Goal: Task Accomplishment & Management: Complete application form

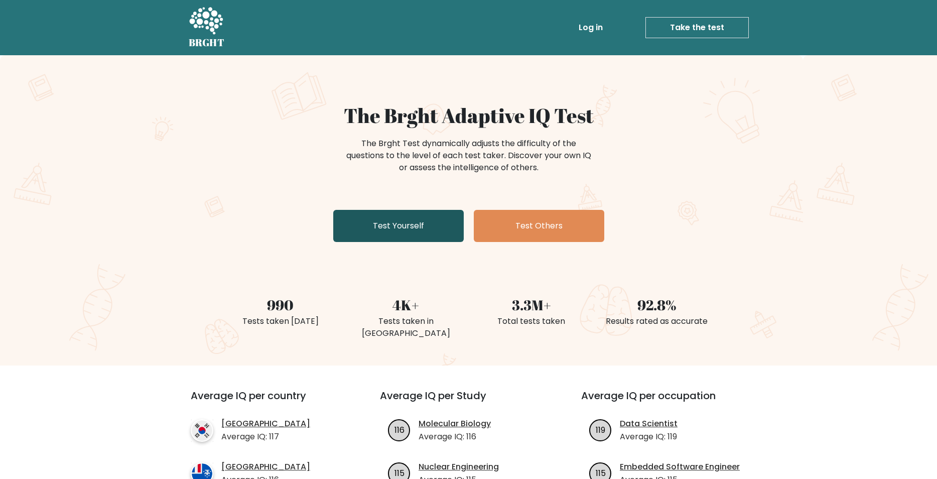
click at [385, 226] on link "Test Yourself" at bounding box center [398, 226] width 131 height 32
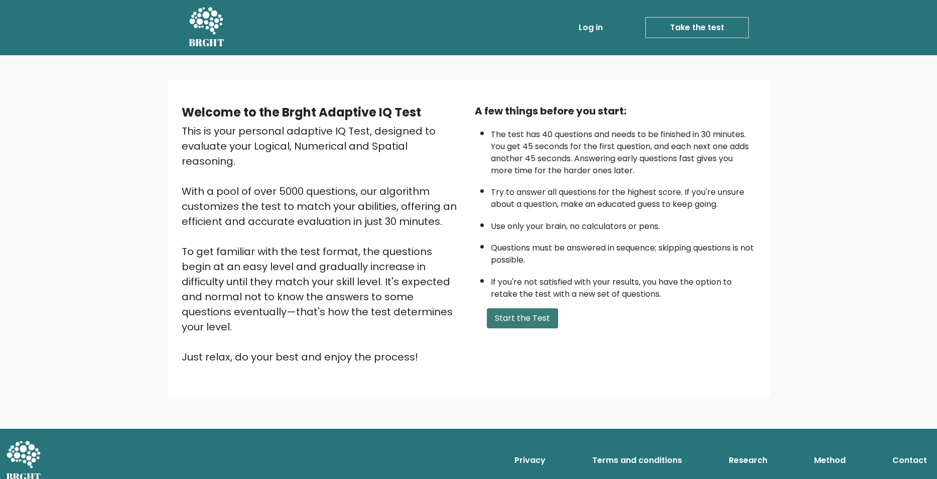
click at [514, 328] on button "Start the Test" at bounding box center [522, 318] width 71 height 20
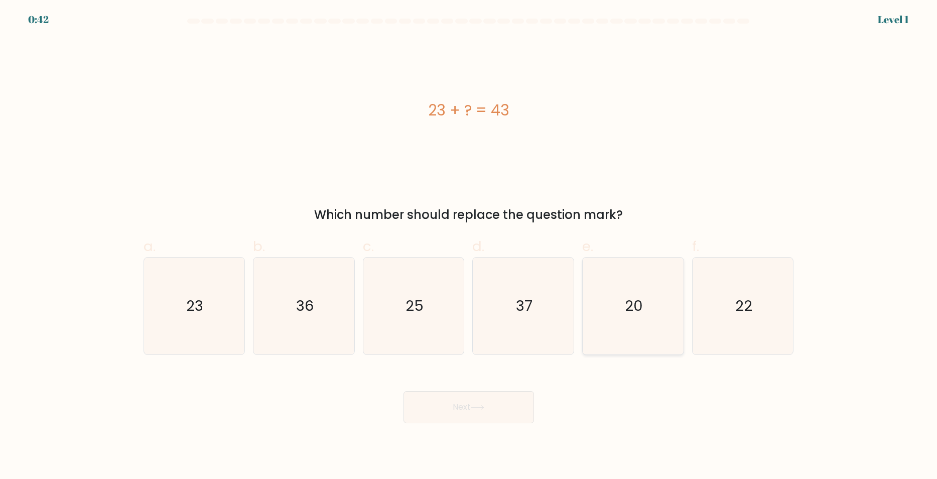
click at [658, 308] on icon "20" at bounding box center [633, 306] width 97 height 97
click at [469, 246] on input "e. 20" at bounding box center [469, 242] width 1 height 7
radio input "true"
click at [463, 417] on button "Next" at bounding box center [469, 407] width 131 height 32
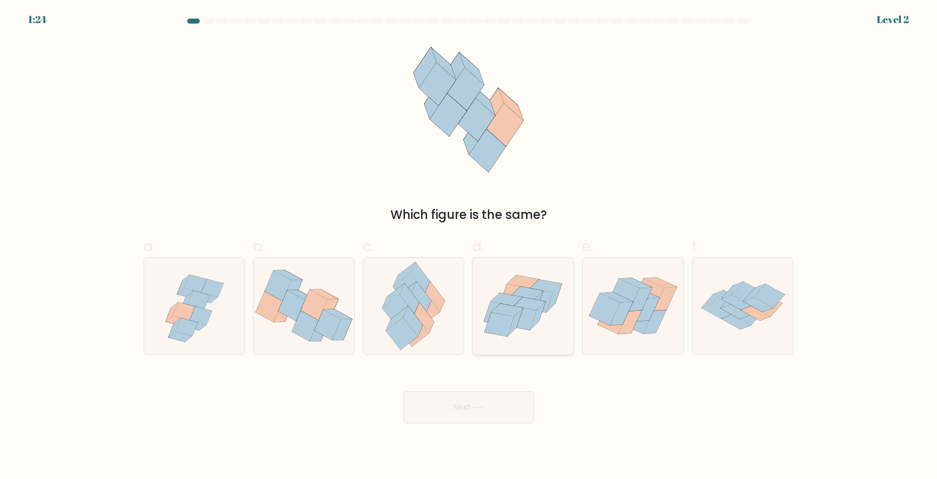
click at [523, 305] on icon at bounding box center [531, 303] width 32 height 13
click at [469, 246] on input "d." at bounding box center [469, 242] width 1 height 7
radio input "true"
click at [493, 407] on button "Next" at bounding box center [469, 407] width 131 height 32
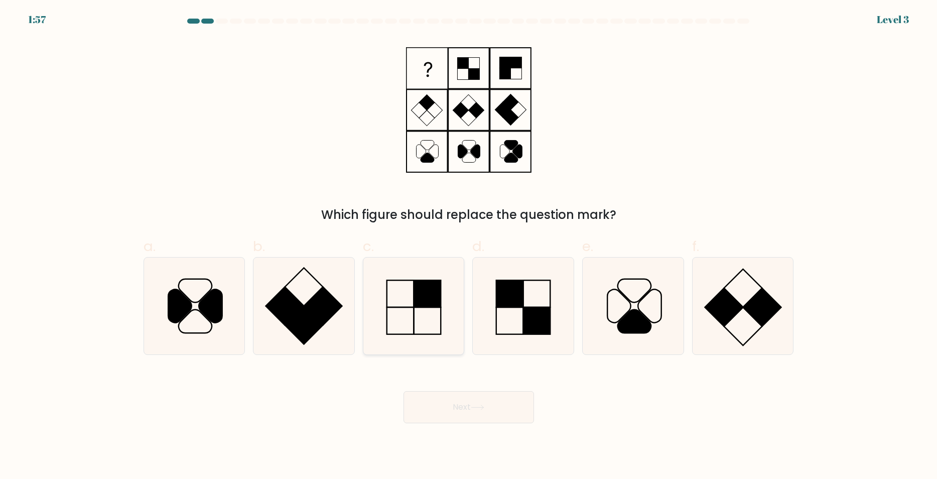
click at [417, 318] on icon at bounding box center [413, 306] width 97 height 97
click at [469, 246] on input "c." at bounding box center [469, 242] width 1 height 7
radio input "true"
click at [474, 404] on button "Next" at bounding box center [469, 407] width 131 height 32
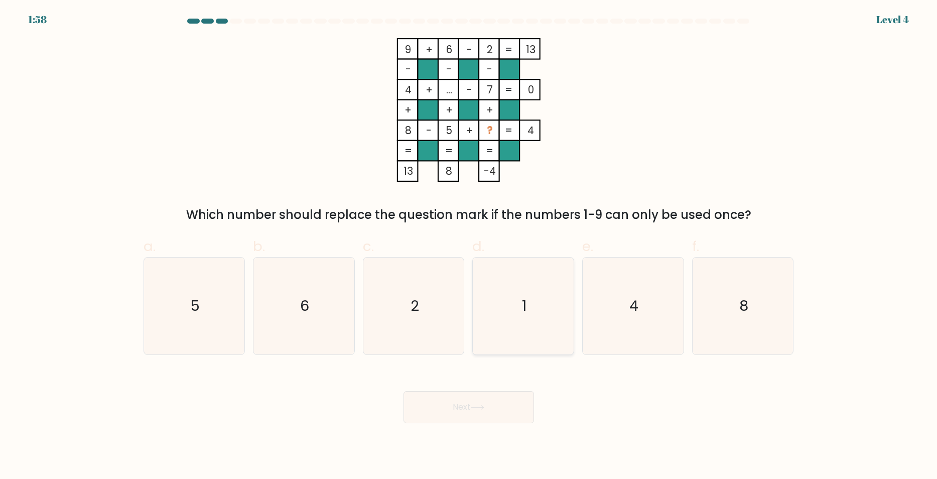
click at [510, 305] on icon "1" at bounding box center [523, 306] width 97 height 97
click at [469, 246] on input "d. 1" at bounding box center [469, 242] width 1 height 7
radio input "true"
click at [465, 416] on button "Next" at bounding box center [469, 407] width 131 height 32
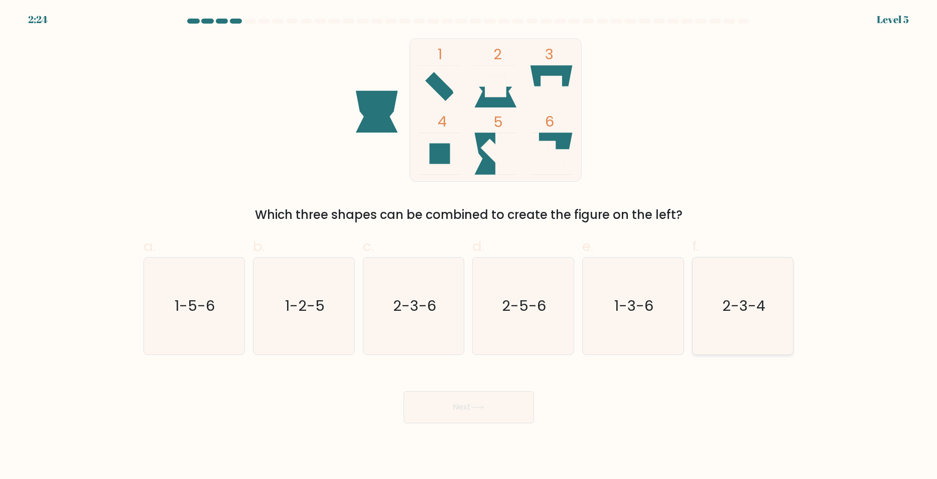
click at [753, 309] on text "2-3-4" at bounding box center [743, 306] width 43 height 20
click at [469, 246] on input "f. 2-3-4" at bounding box center [469, 242] width 1 height 7
radio input "true"
click at [501, 410] on button "Next" at bounding box center [469, 407] width 131 height 32
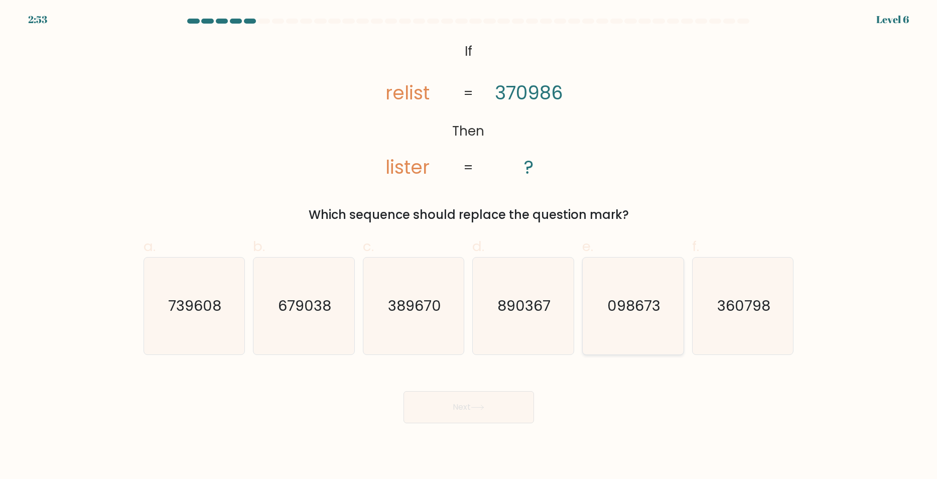
click at [615, 314] on icon "098673" at bounding box center [633, 306] width 97 height 97
click at [469, 246] on input "e. 098673" at bounding box center [469, 242] width 1 height 7
radio input "true"
click at [495, 413] on button "Next" at bounding box center [469, 407] width 131 height 32
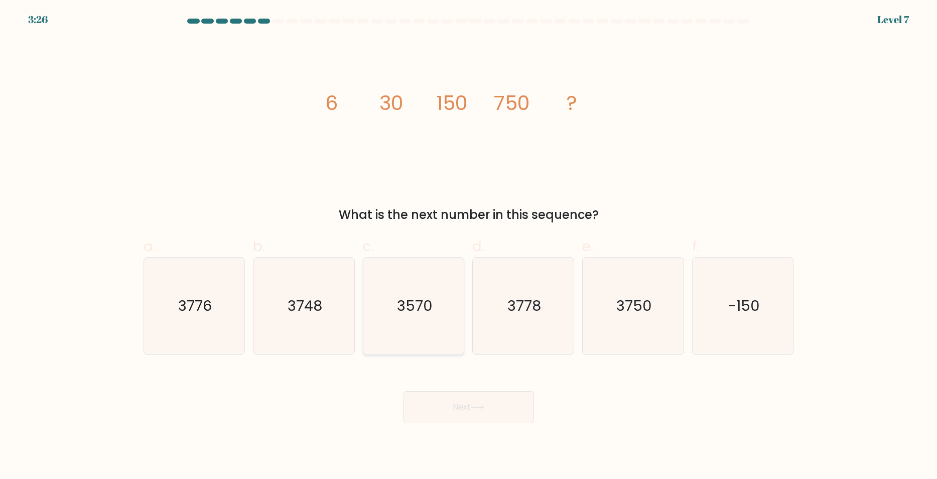
click at [414, 296] on text "3570" at bounding box center [415, 306] width 36 height 20
click at [469, 246] on input "c. 3570" at bounding box center [469, 242] width 1 height 7
radio input "true"
click at [649, 310] on text "3750" at bounding box center [635, 306] width 36 height 20
click at [469, 246] on input "e. 3750" at bounding box center [469, 242] width 1 height 7
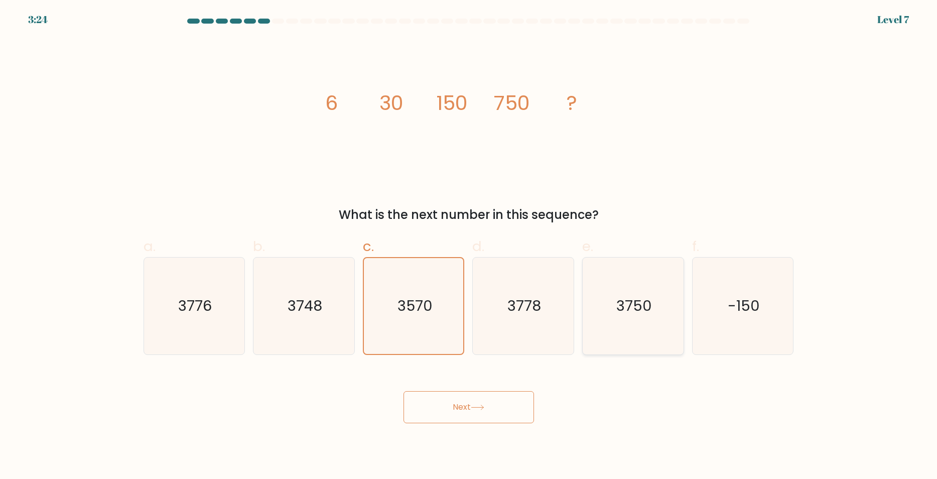
radio input "true"
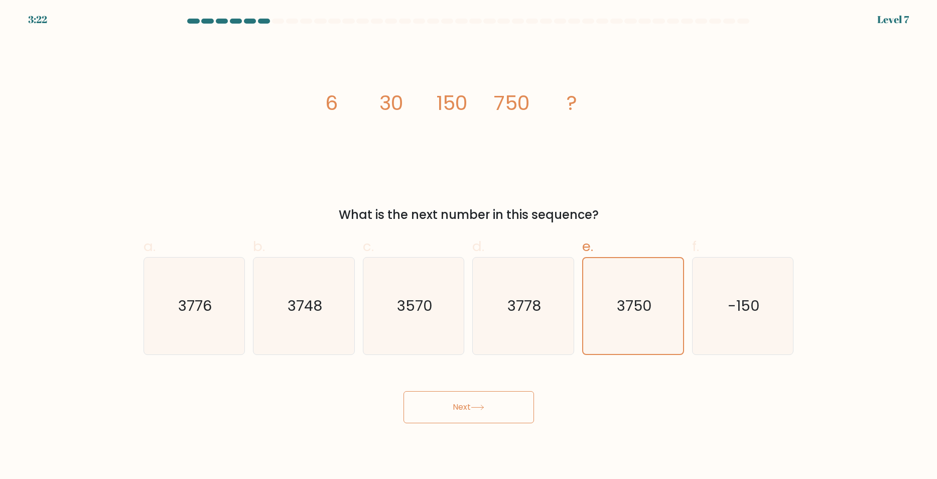
click at [495, 404] on button "Next" at bounding box center [469, 407] width 131 height 32
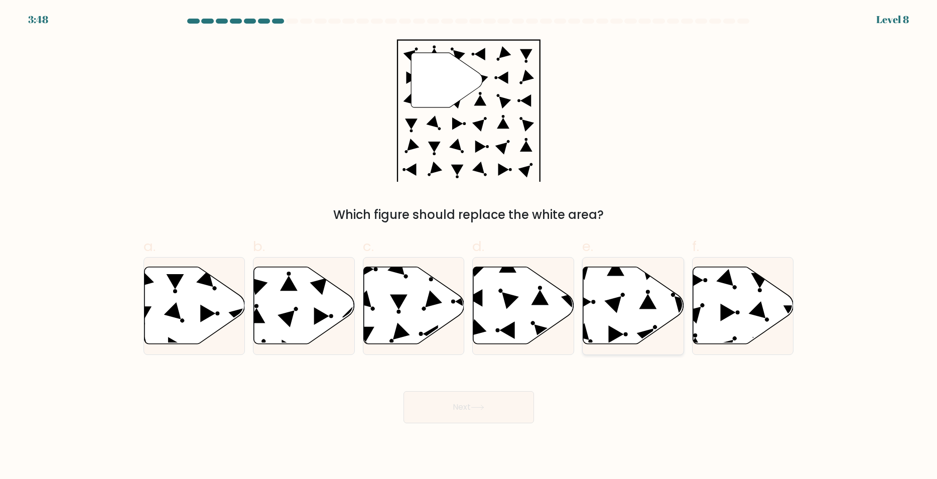
click at [642, 304] on icon at bounding box center [633, 305] width 101 height 77
click at [469, 246] on input "e." at bounding box center [469, 242] width 1 height 7
radio input "true"
click at [485, 403] on button "Next" at bounding box center [469, 407] width 131 height 32
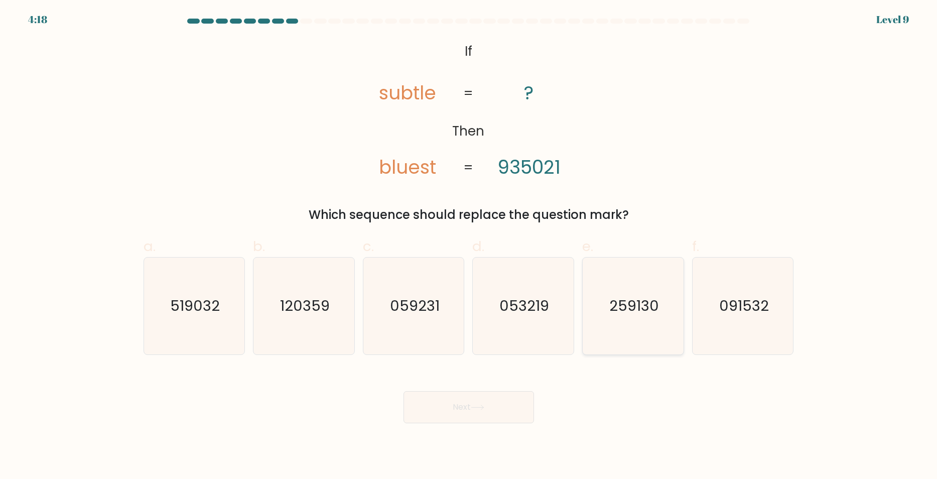
click at [618, 304] on text "259130" at bounding box center [634, 306] width 50 height 20
click at [469, 246] on input "e. 259130" at bounding box center [469, 242] width 1 height 7
radio input "true"
click at [509, 403] on button "Next" at bounding box center [469, 407] width 131 height 32
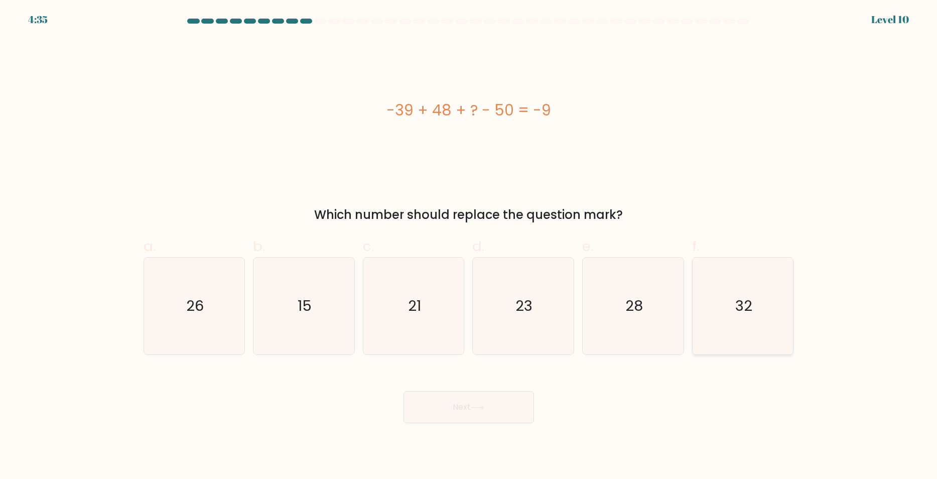
click at [783, 309] on icon "32" at bounding box center [743, 306] width 97 height 97
click at [469, 246] on input "f. 32" at bounding box center [469, 242] width 1 height 7
radio input "true"
click at [450, 409] on button "Next" at bounding box center [469, 407] width 131 height 32
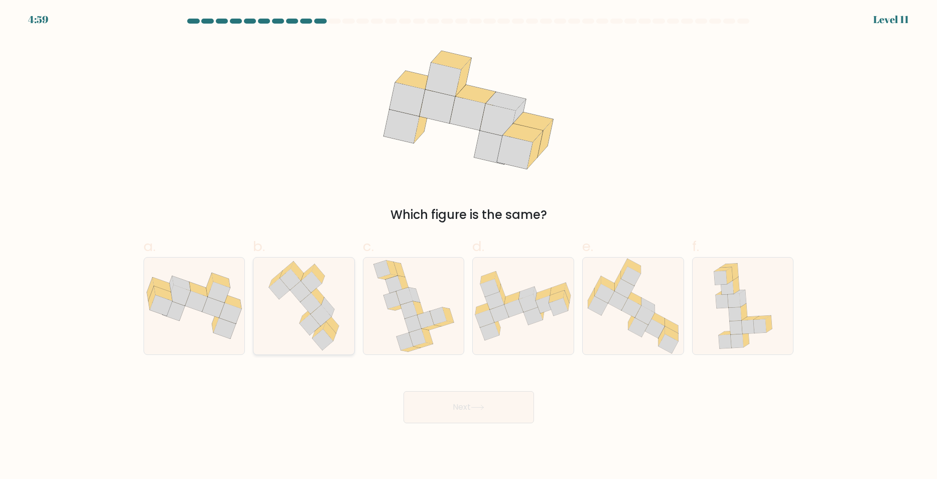
click at [321, 339] on icon at bounding box center [322, 339] width 21 height 21
click at [469, 246] on input "b." at bounding box center [469, 242] width 1 height 7
radio input "true"
click at [435, 413] on button "Next" at bounding box center [469, 407] width 131 height 32
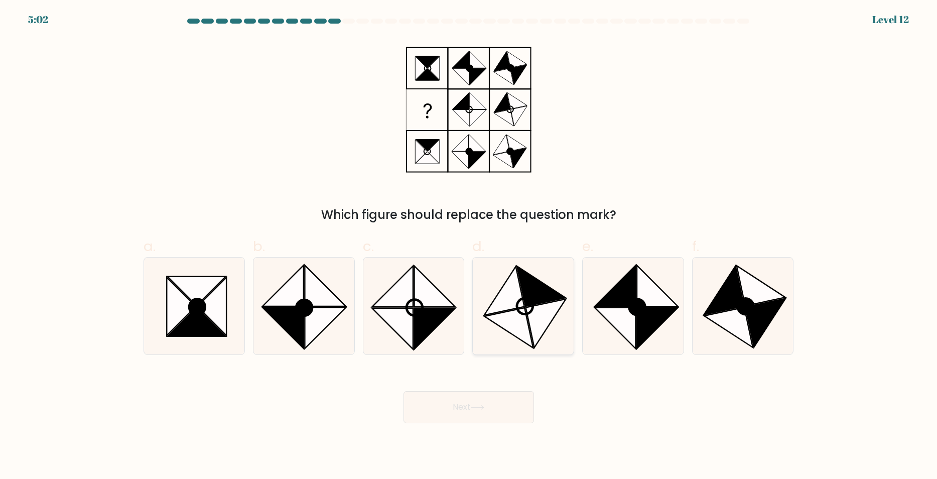
click at [528, 309] on icon at bounding box center [546, 323] width 40 height 49
click at [469, 246] on input "d." at bounding box center [469, 242] width 1 height 7
radio input "true"
drag, startPoint x: 482, startPoint y: 400, endPoint x: 486, endPoint y: 407, distance: 8.3
click at [486, 407] on button "Next" at bounding box center [469, 407] width 131 height 32
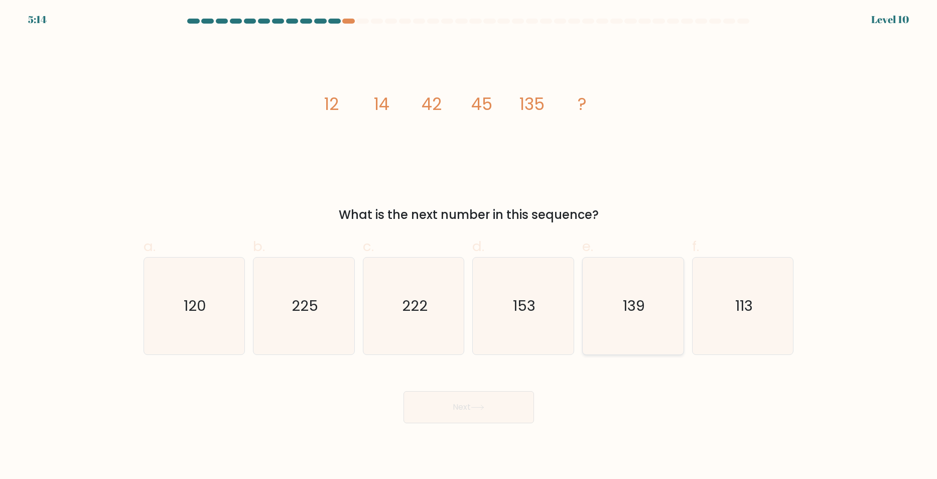
click at [602, 303] on icon "139" at bounding box center [633, 306] width 97 height 97
click at [469, 246] on input "e. 139" at bounding box center [469, 242] width 1 height 7
radio input "true"
click at [479, 408] on icon at bounding box center [478, 408] width 14 height 6
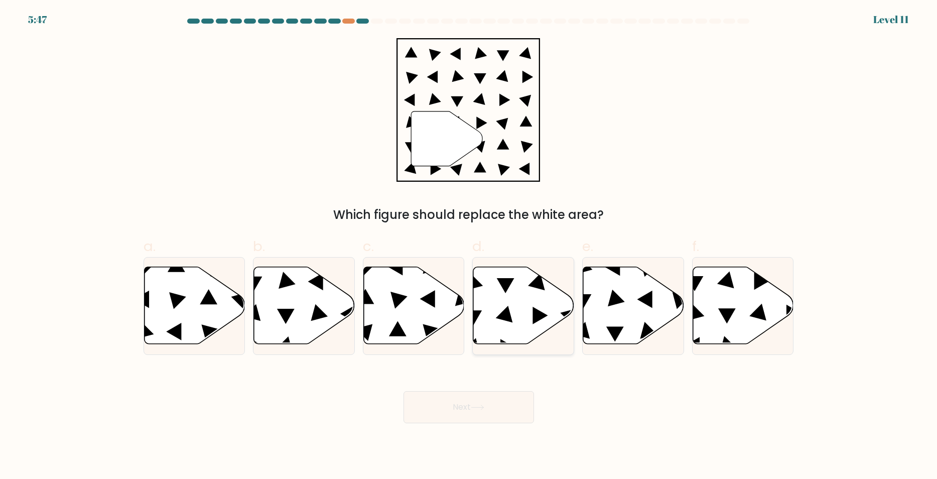
click at [526, 311] on icon at bounding box center [523, 305] width 101 height 77
click at [469, 246] on input "d." at bounding box center [469, 242] width 1 height 7
radio input "true"
click at [495, 413] on button "Next" at bounding box center [469, 407] width 131 height 32
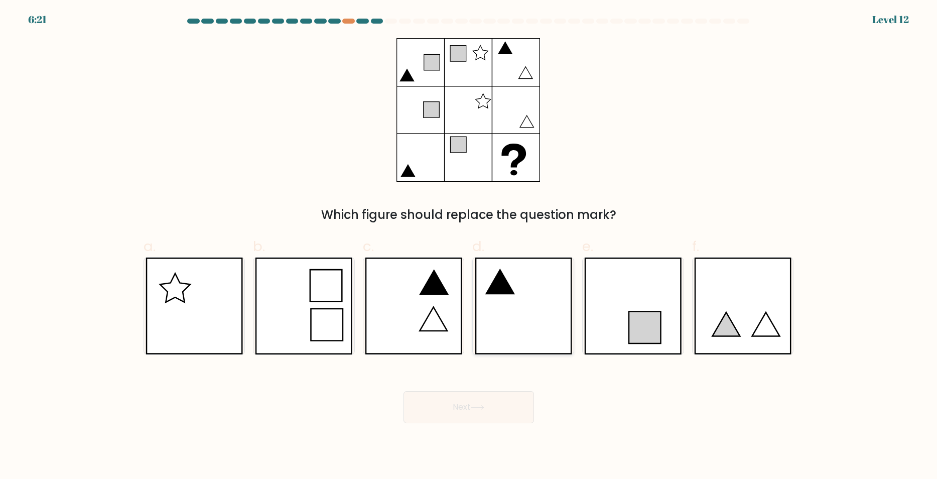
click at [525, 323] on icon at bounding box center [523, 306] width 97 height 97
click at [469, 246] on input "d." at bounding box center [469, 242] width 1 height 7
radio input "true"
click at [497, 411] on button "Next" at bounding box center [469, 407] width 131 height 32
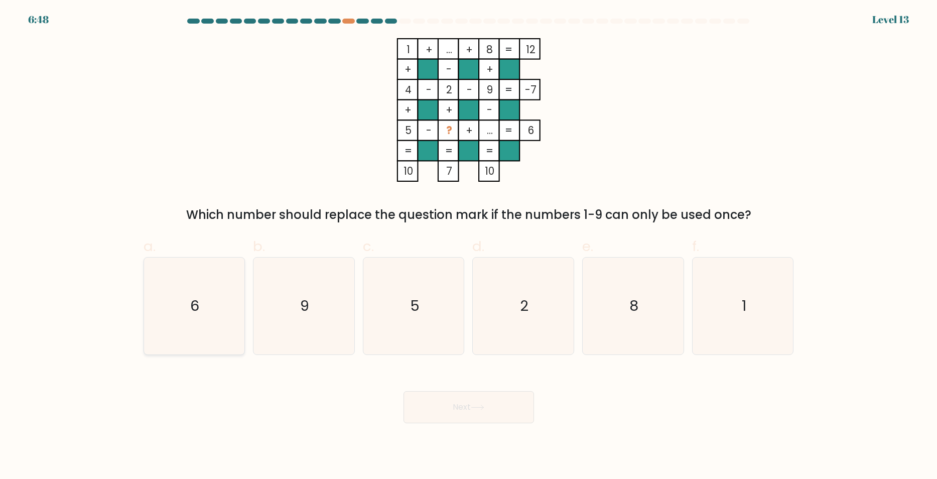
click at [166, 304] on icon "6" at bounding box center [194, 306] width 97 height 97
click at [469, 246] on input "a. 6" at bounding box center [469, 242] width 1 height 7
radio input "true"
click at [509, 412] on button "Next" at bounding box center [469, 407] width 131 height 32
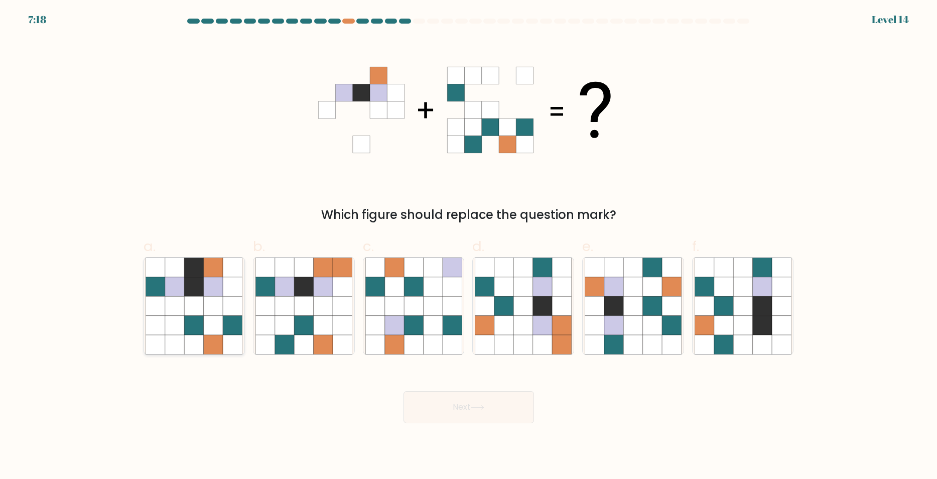
click at [220, 326] on icon at bounding box center [213, 324] width 19 height 19
click at [469, 246] on input "a." at bounding box center [469, 242] width 1 height 7
radio input "true"
click at [449, 409] on button "Next" at bounding box center [469, 407] width 131 height 32
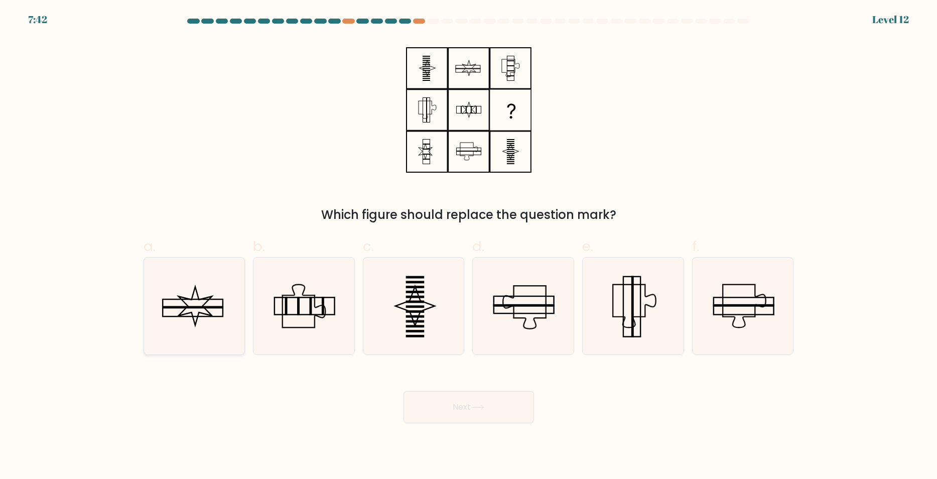
click at [206, 316] on icon at bounding box center [194, 306] width 97 height 97
click at [469, 246] on input "a." at bounding box center [469, 242] width 1 height 7
radio input "true"
click at [472, 408] on button "Next" at bounding box center [469, 407] width 131 height 32
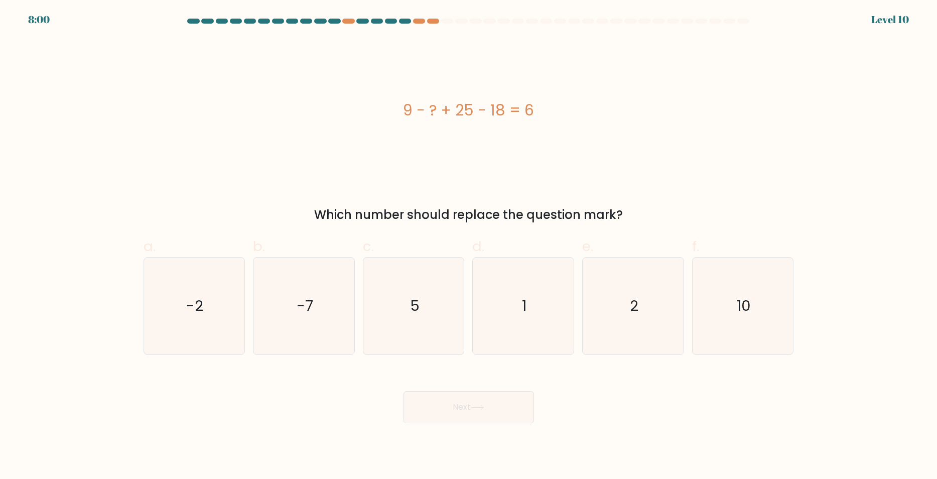
drag, startPoint x: 728, startPoint y: 307, endPoint x: 579, endPoint y: 411, distance: 181.1
click at [728, 309] on icon "10" at bounding box center [743, 306] width 97 height 97
click at [508, 413] on button "Next" at bounding box center [469, 407] width 131 height 32
drag, startPoint x: 706, startPoint y: 308, endPoint x: 692, endPoint y: 318, distance: 17.3
click at [707, 308] on icon "10" at bounding box center [743, 306] width 97 height 97
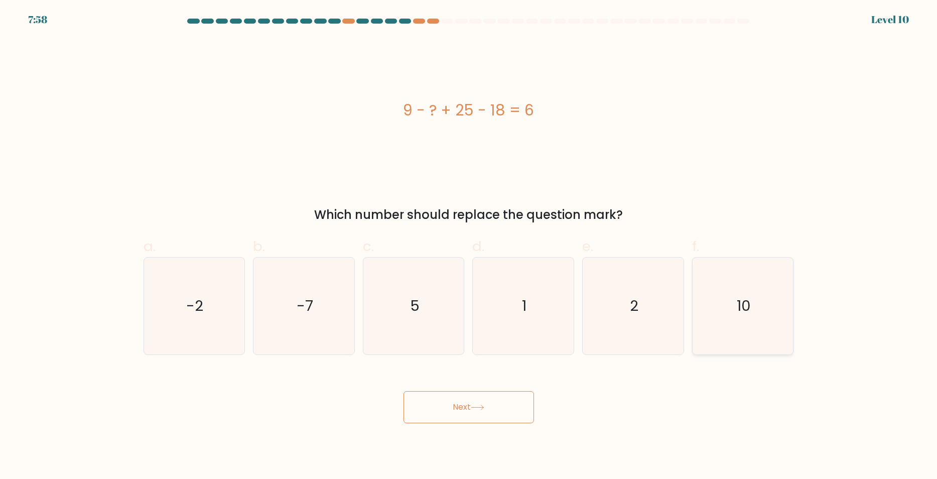
click at [469, 246] on input "f. 10" at bounding box center [469, 242] width 1 height 7
radio input "true"
click at [503, 404] on button "Next" at bounding box center [469, 407] width 131 height 32
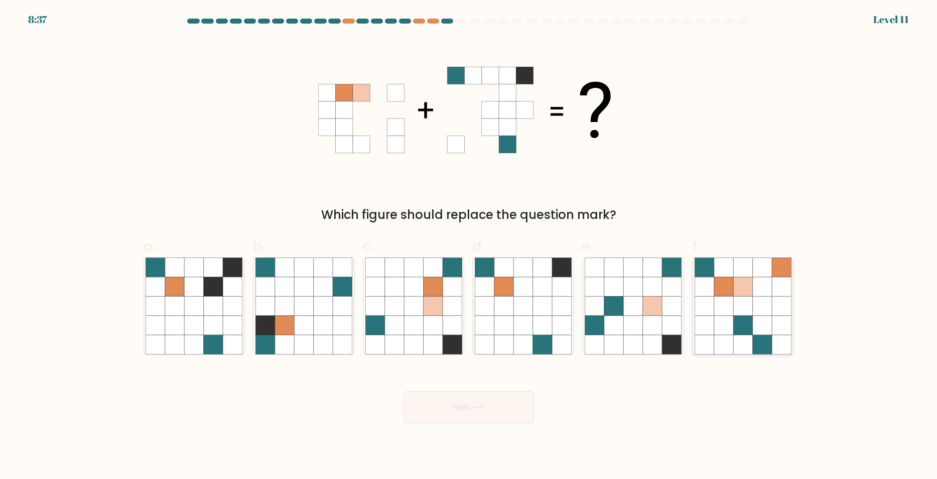
click at [750, 313] on icon at bounding box center [742, 305] width 19 height 19
click at [469, 246] on input "f." at bounding box center [469, 242] width 1 height 7
radio input "true"
click at [508, 410] on button "Next" at bounding box center [469, 407] width 131 height 32
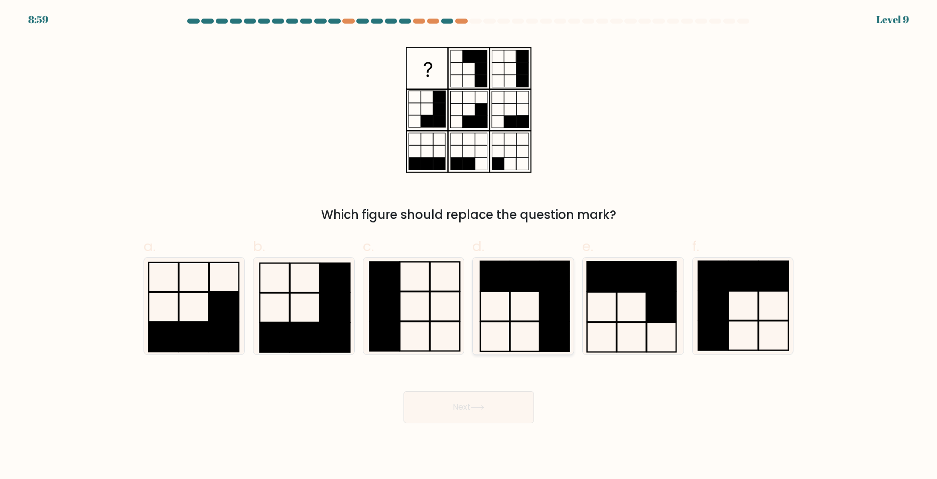
click at [524, 311] on icon at bounding box center [523, 306] width 97 height 97
click at [469, 246] on input "d." at bounding box center [469, 242] width 1 height 7
radio input "true"
click at [502, 417] on button "Next" at bounding box center [469, 407] width 131 height 32
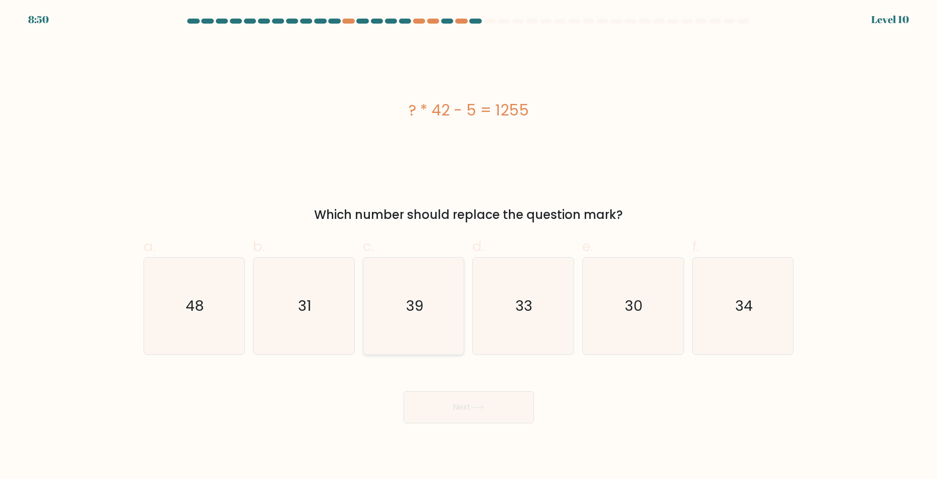
click at [420, 309] on text "39" at bounding box center [415, 306] width 18 height 20
click at [469, 246] on input "c. 39" at bounding box center [469, 242] width 1 height 7
radio input "true"
click at [467, 405] on button "Next" at bounding box center [469, 407] width 131 height 32
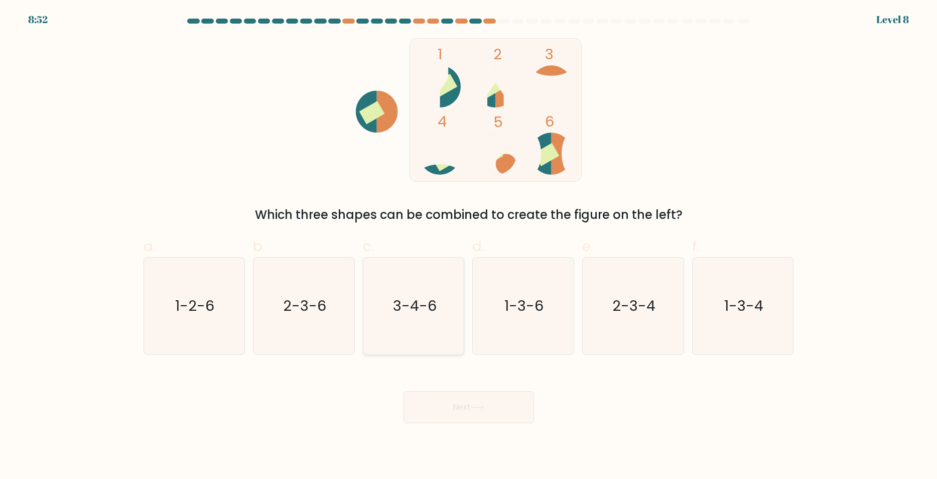
click at [427, 306] on text "3-4-6" at bounding box center [415, 306] width 44 height 20
click at [469, 246] on input "c. 3-4-6" at bounding box center [469, 242] width 1 height 7
radio input "true"
click at [467, 406] on button "Next" at bounding box center [469, 407] width 131 height 32
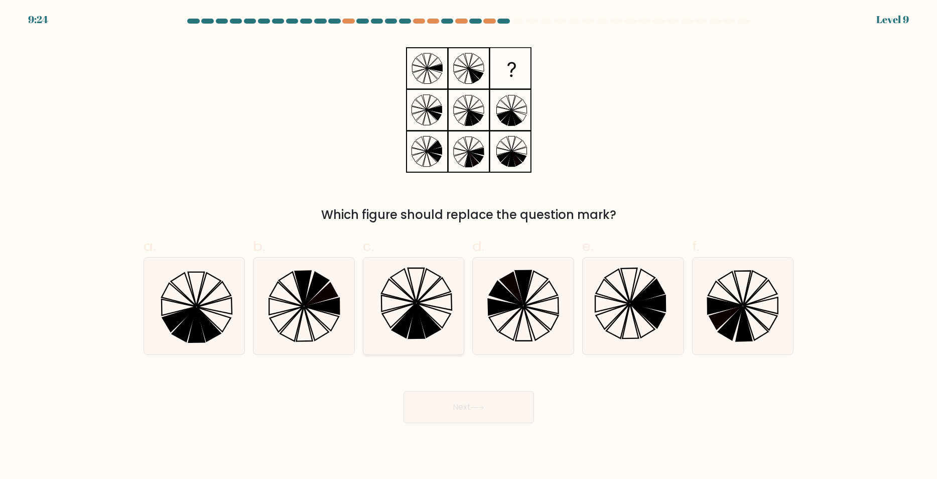
click at [426, 325] on icon at bounding box center [428, 320] width 24 height 34
click at [469, 246] on input "c." at bounding box center [469, 242] width 1 height 7
radio input "true"
click at [470, 410] on button "Next" at bounding box center [469, 407] width 131 height 32
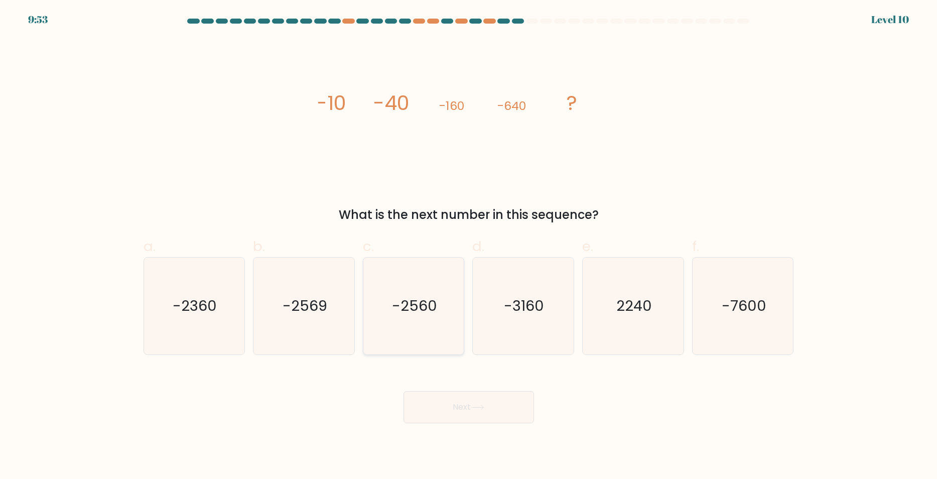
click at [411, 320] on icon "-2560" at bounding box center [413, 306] width 97 height 97
click at [469, 246] on input "c. -2560" at bounding box center [469, 242] width 1 height 7
radio input "true"
click at [454, 407] on button "Next" at bounding box center [469, 407] width 131 height 32
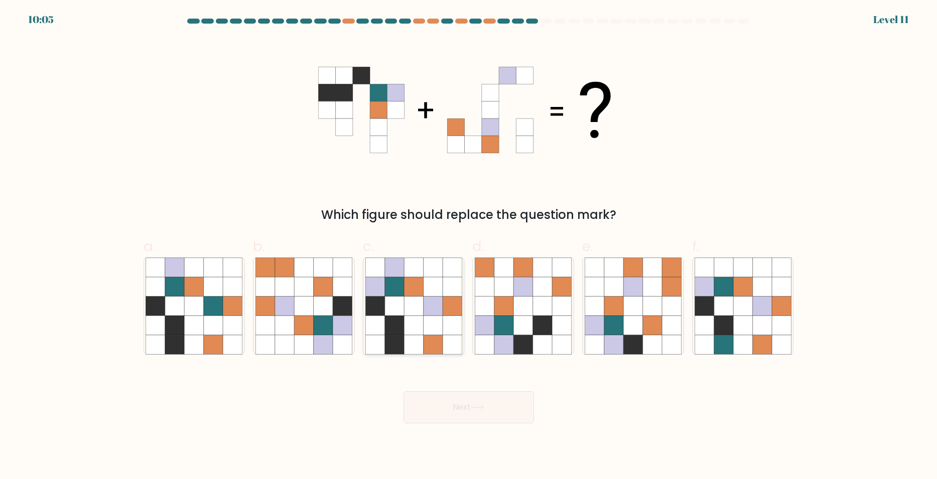
click at [401, 333] on icon at bounding box center [394, 324] width 19 height 19
click at [469, 246] on input "c." at bounding box center [469, 242] width 1 height 7
radio input "true"
click at [444, 412] on button "Next" at bounding box center [469, 407] width 131 height 32
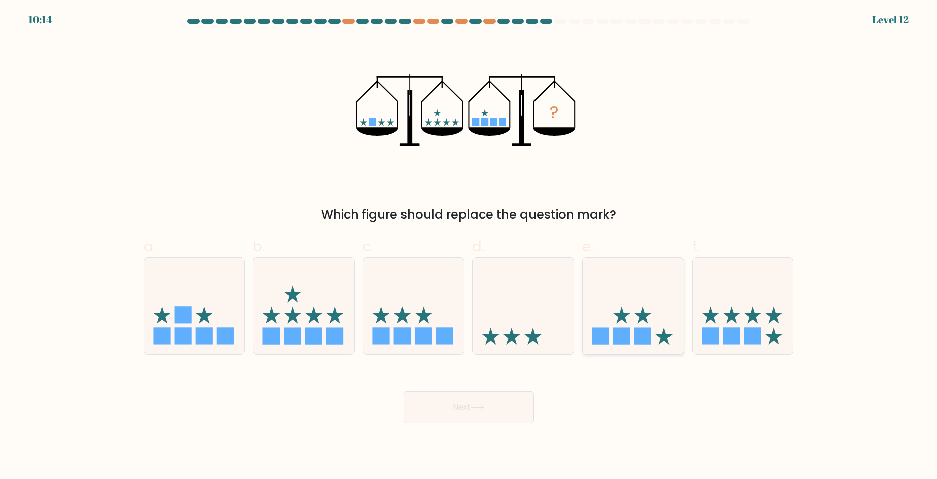
click at [642, 340] on rect at bounding box center [643, 336] width 17 height 17
click at [469, 246] on input "e." at bounding box center [469, 242] width 1 height 7
radio input "true"
click at [479, 407] on icon at bounding box center [478, 408] width 14 height 6
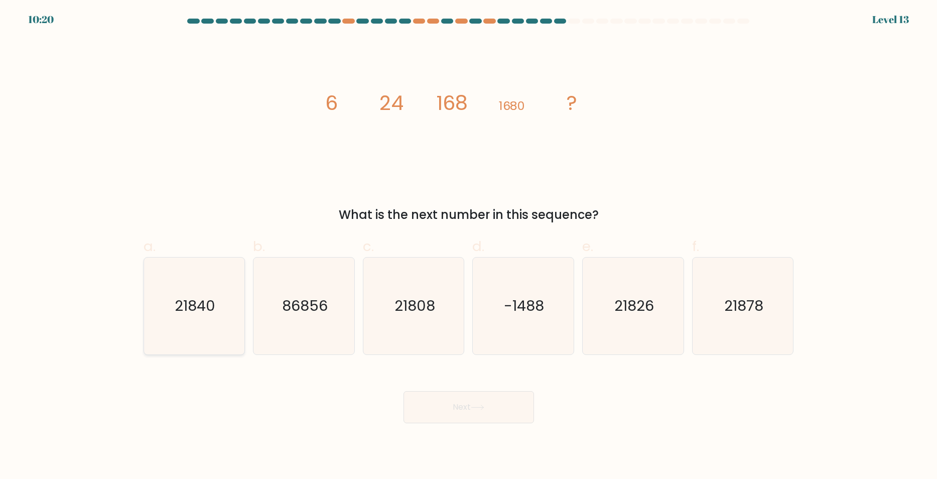
click at [193, 302] on text "21840" at bounding box center [195, 306] width 41 height 20
click at [469, 246] on input "a. 21840" at bounding box center [469, 242] width 1 height 7
radio input "true"
click at [452, 401] on button "Next" at bounding box center [469, 407] width 131 height 32
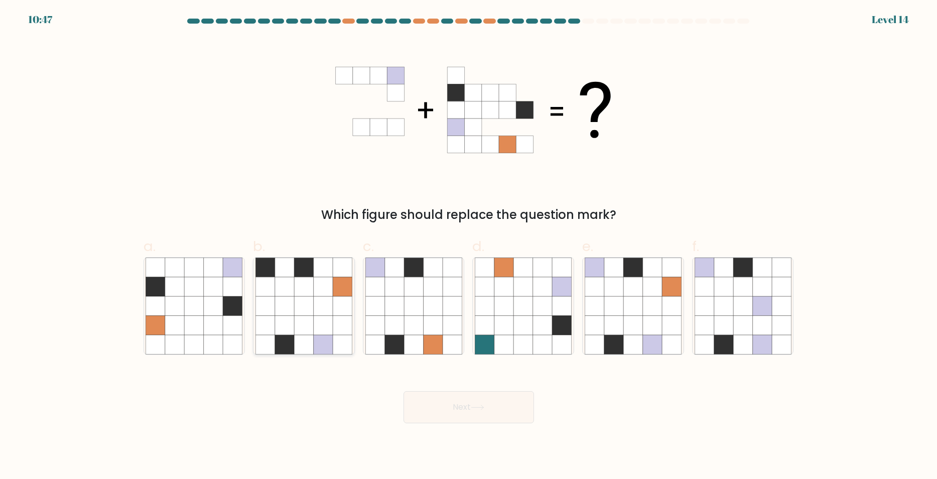
click at [328, 312] on icon at bounding box center [323, 305] width 19 height 19
click at [469, 246] on input "b." at bounding box center [469, 242] width 1 height 7
radio input "true"
click at [459, 415] on button "Next" at bounding box center [469, 407] width 131 height 32
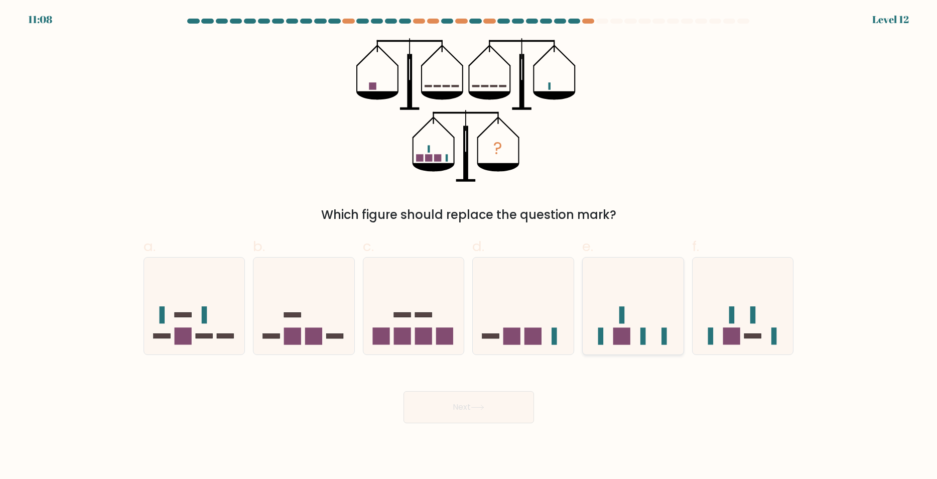
click at [629, 301] on icon at bounding box center [633, 305] width 101 height 83
click at [469, 246] on input "e." at bounding box center [469, 242] width 1 height 7
radio input "true"
click at [502, 407] on button "Next" at bounding box center [469, 407] width 131 height 32
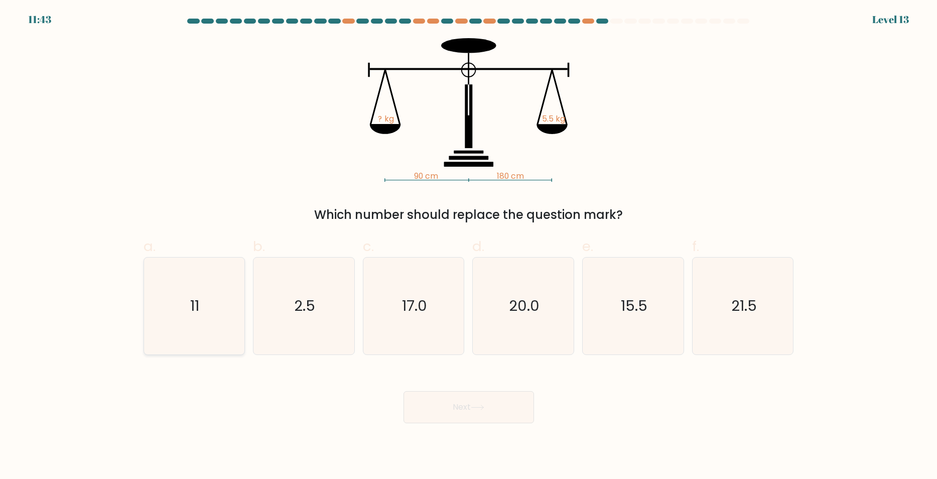
click at [188, 310] on icon "11" at bounding box center [194, 306] width 97 height 97
click at [469, 246] on input "a. 11" at bounding box center [469, 242] width 1 height 7
radio input "true"
click at [478, 412] on button "Next" at bounding box center [469, 407] width 131 height 32
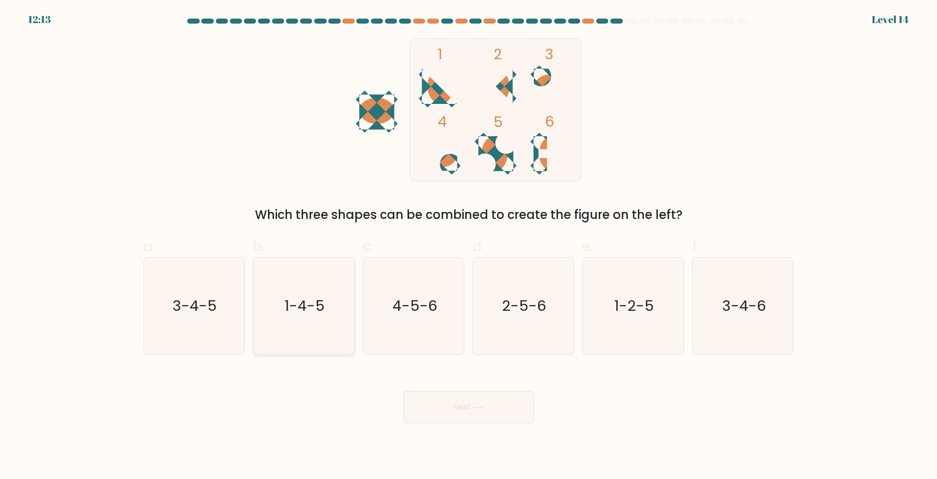
click at [326, 315] on icon "1-4-5" at bounding box center [304, 306] width 97 height 97
click at [469, 246] on input "b. 1-4-5" at bounding box center [469, 242] width 1 height 7
radio input "true"
click at [474, 399] on button "Next" at bounding box center [469, 407] width 131 height 32
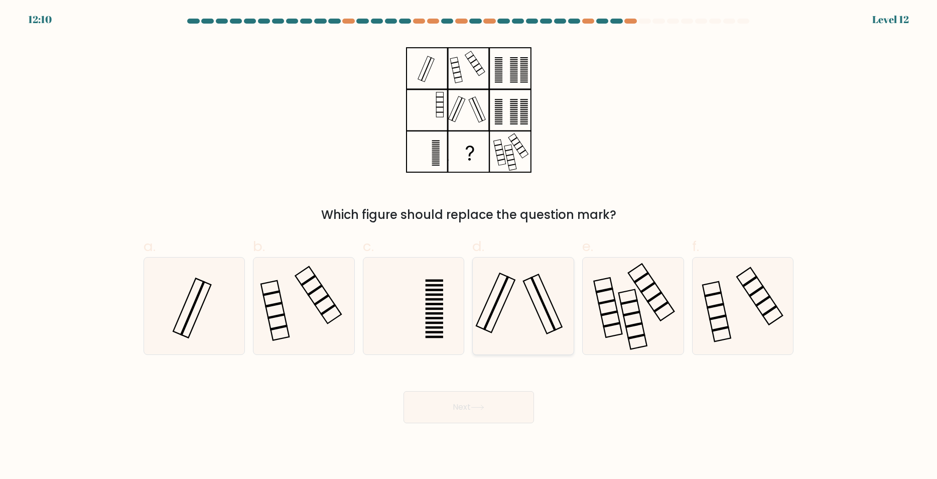
click at [504, 311] on icon at bounding box center [523, 306] width 97 height 97
click at [469, 246] on input "d." at bounding box center [469, 242] width 1 height 7
radio input "true"
click at [483, 409] on icon at bounding box center [477, 407] width 12 height 5
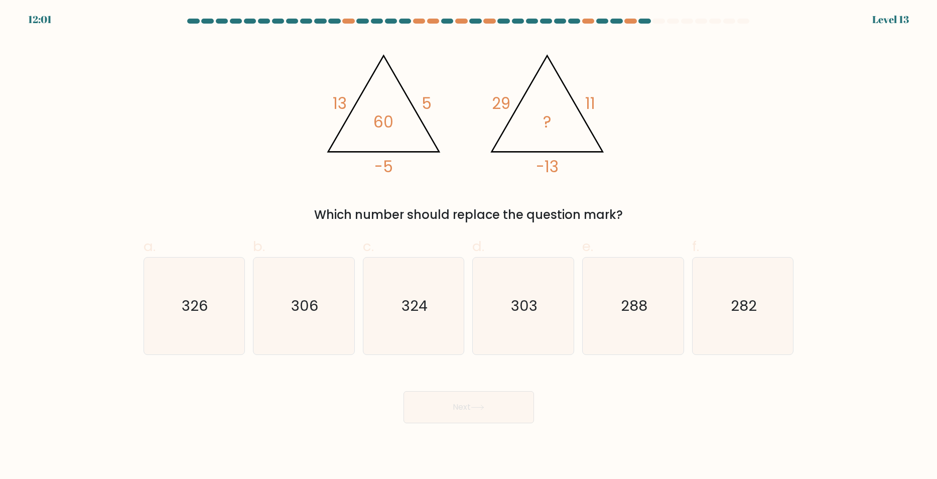
drag, startPoint x: 320, startPoint y: 303, endPoint x: 406, endPoint y: 395, distance: 125.7
click at [320, 304] on icon "306" at bounding box center [304, 306] width 97 height 97
click at [469, 246] on input "b. 306" at bounding box center [469, 242] width 1 height 7
radio input "true"
click at [424, 402] on button "Next" at bounding box center [469, 407] width 131 height 32
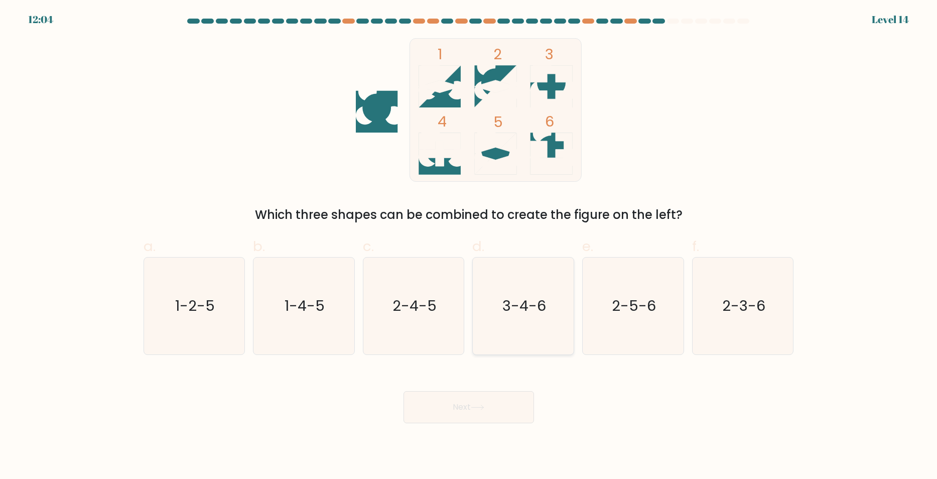
click at [547, 289] on icon "3-4-6" at bounding box center [523, 306] width 97 height 97
click at [469, 246] on input "d. 3-4-6" at bounding box center [469, 242] width 1 height 7
radio input "true"
click at [438, 408] on button "Next" at bounding box center [469, 407] width 131 height 32
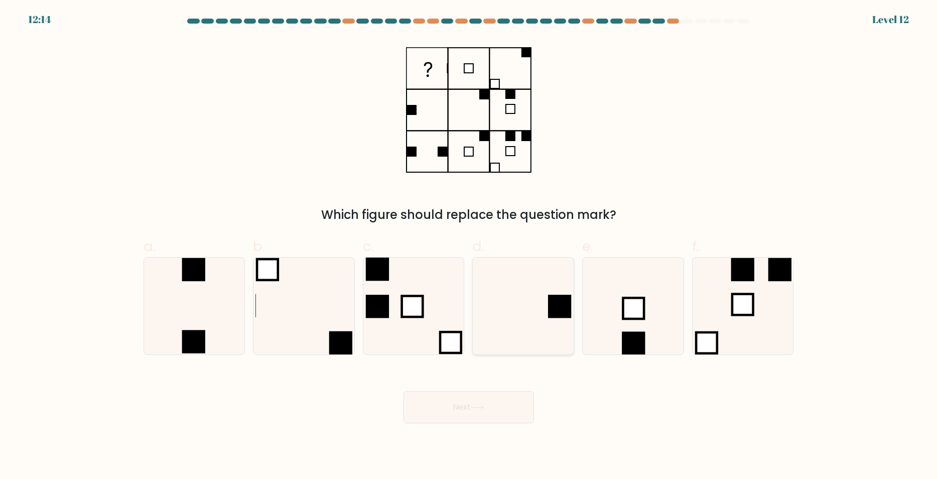
click at [559, 308] on rect at bounding box center [559, 306] width 23 height 23
click at [469, 246] on input "d." at bounding box center [469, 242] width 1 height 7
radio input "true"
click at [503, 403] on button "Next" at bounding box center [469, 407] width 131 height 32
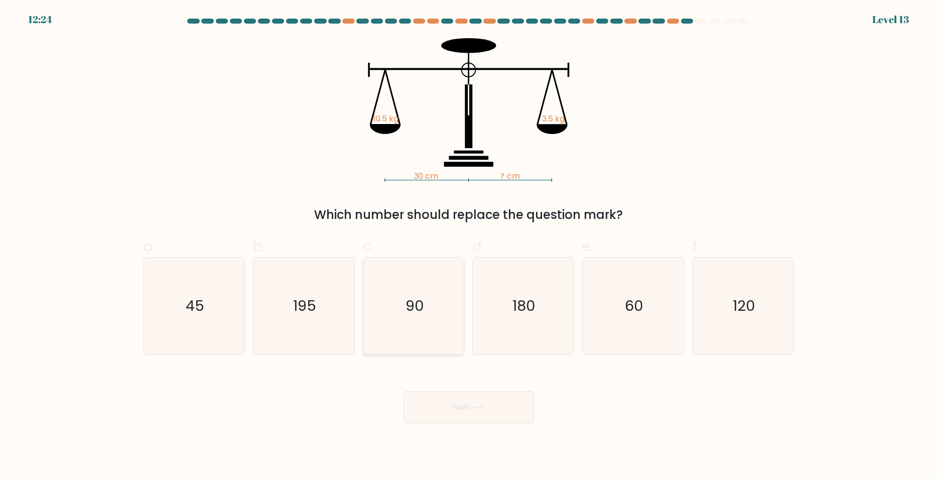
click at [427, 336] on icon "90" at bounding box center [413, 306] width 97 height 97
click at [469, 246] on input "c. 90" at bounding box center [469, 242] width 1 height 7
radio input "true"
click at [448, 407] on button "Next" at bounding box center [469, 407] width 131 height 32
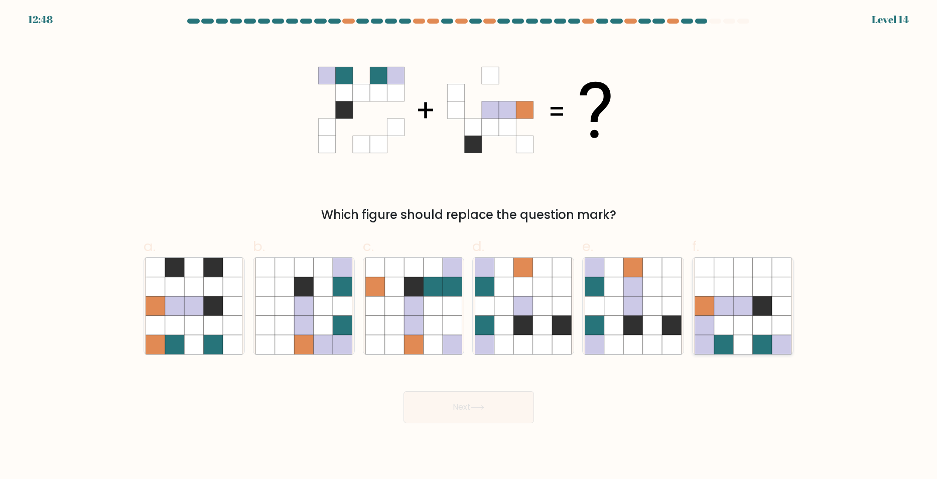
click at [773, 329] on icon at bounding box center [781, 324] width 19 height 19
click at [469, 246] on input "f." at bounding box center [469, 242] width 1 height 7
radio input "true"
click at [492, 409] on button "Next" at bounding box center [469, 407] width 131 height 32
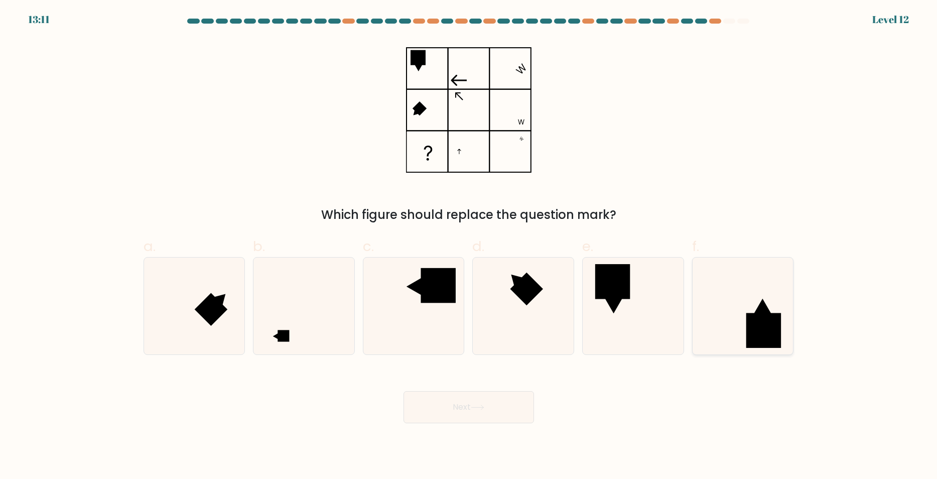
click at [779, 321] on rect at bounding box center [763, 330] width 35 height 35
click at [469, 246] on input "f." at bounding box center [469, 242] width 1 height 7
radio input "true"
click at [495, 404] on button "Next" at bounding box center [469, 407] width 131 height 32
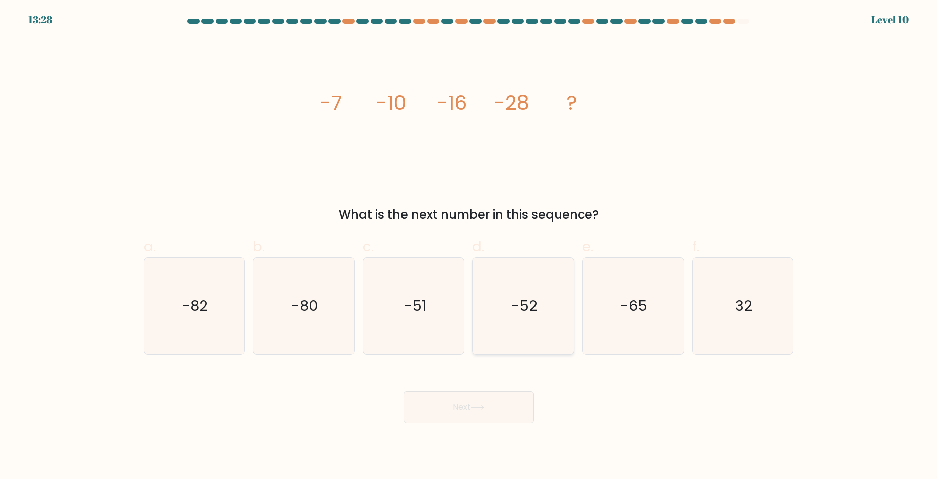
click at [520, 298] on text "-52" at bounding box center [524, 306] width 27 height 20
click at [469, 246] on input "d. -52" at bounding box center [469, 242] width 1 height 7
radio input "true"
click at [468, 414] on button "Next" at bounding box center [469, 407] width 131 height 32
